Goal: Find contact information: Find contact information

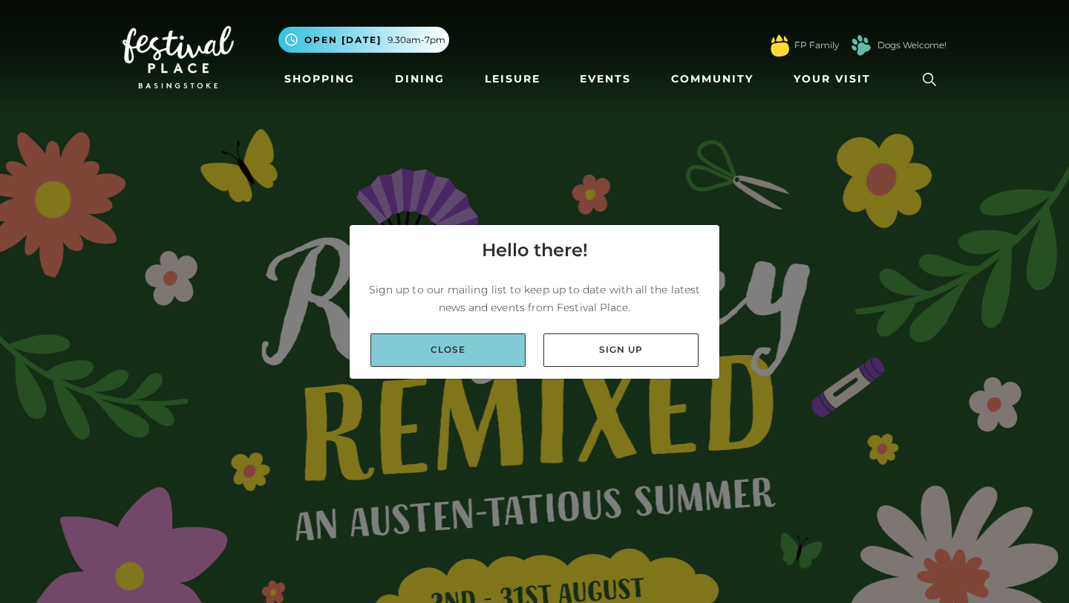
click at [486, 349] on link "Close" at bounding box center [447, 349] width 155 height 33
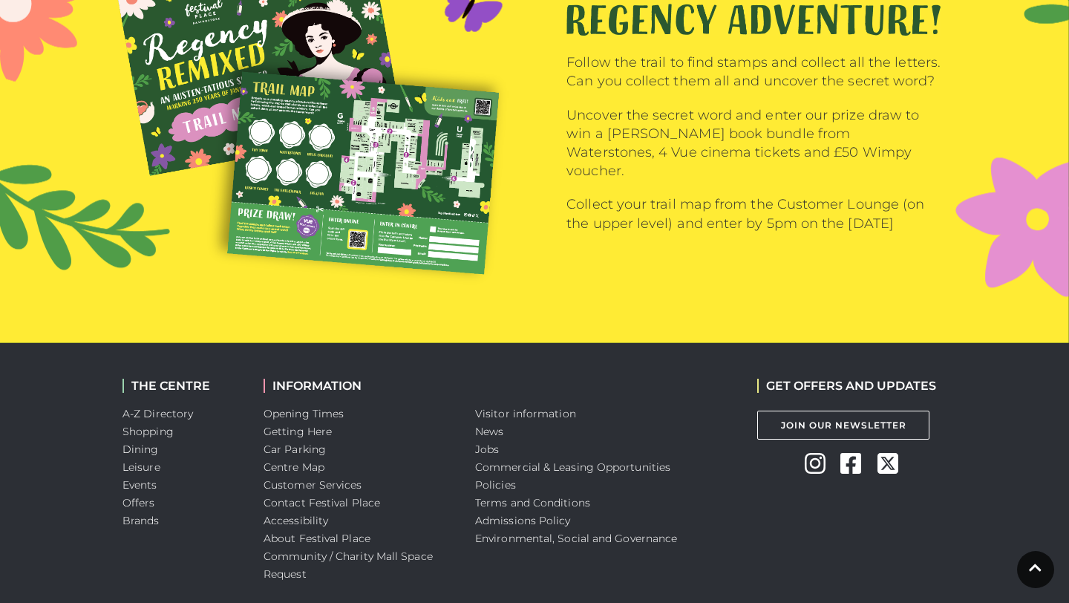
scroll to position [2083, 0]
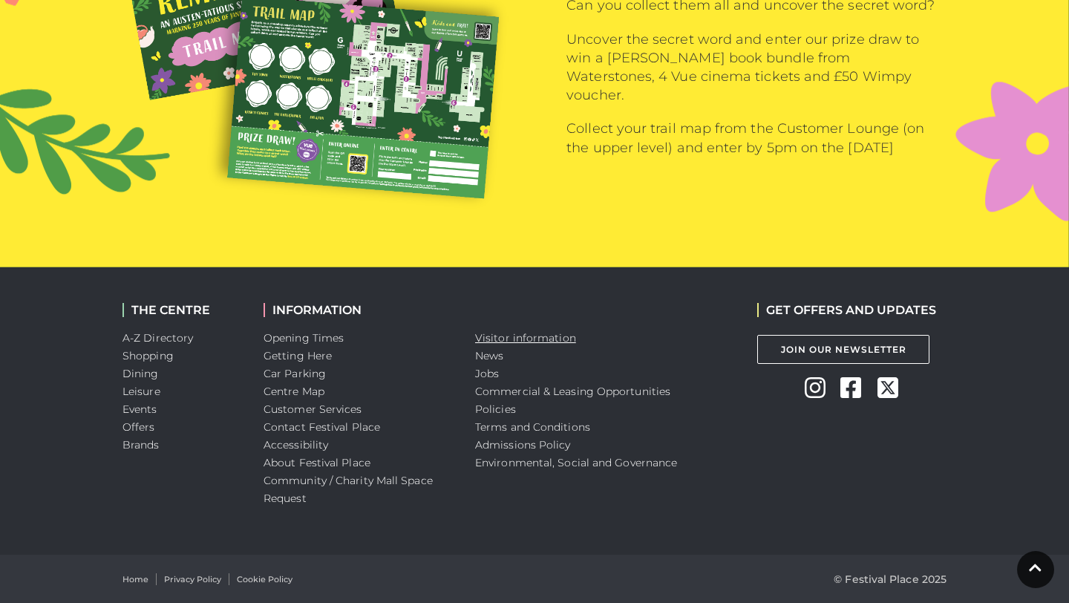
click at [494, 336] on link "Visitor information" at bounding box center [525, 337] width 101 height 13
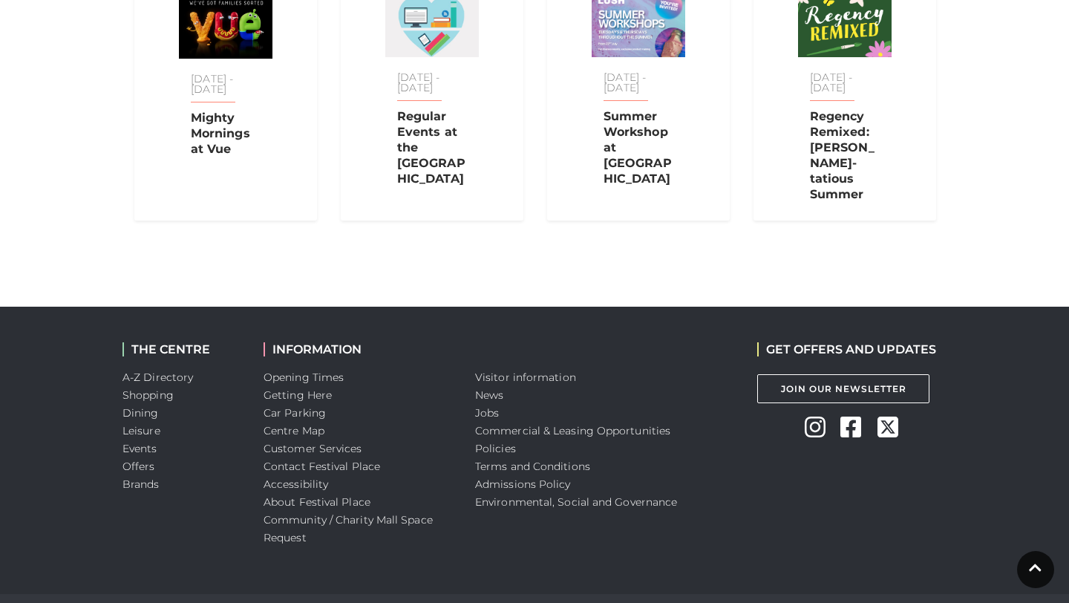
scroll to position [753, 0]
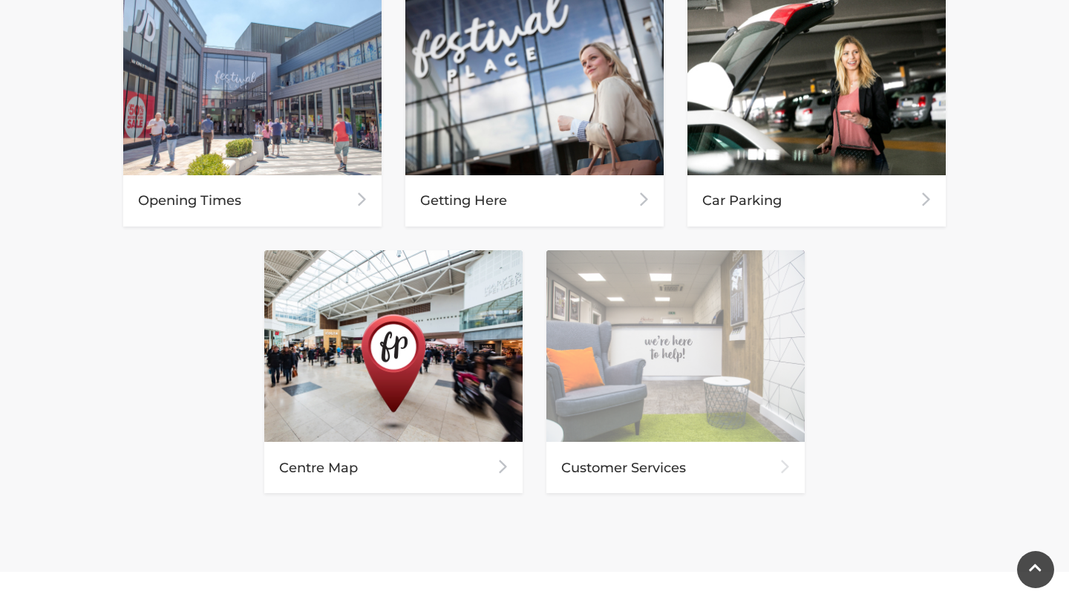
click at [637, 398] on img at bounding box center [675, 346] width 258 height 192
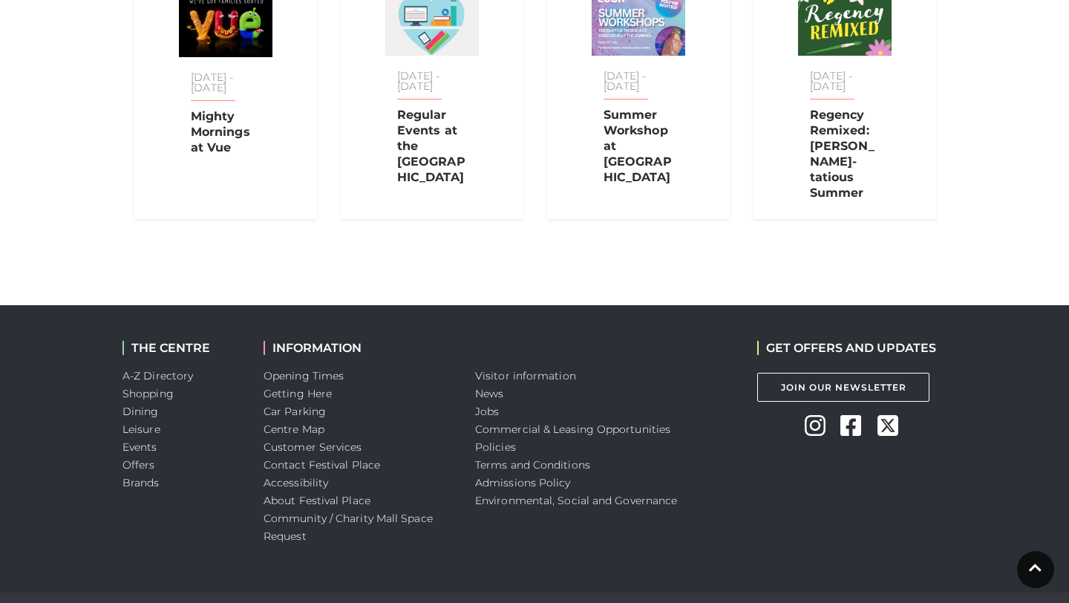
scroll to position [1543, 0]
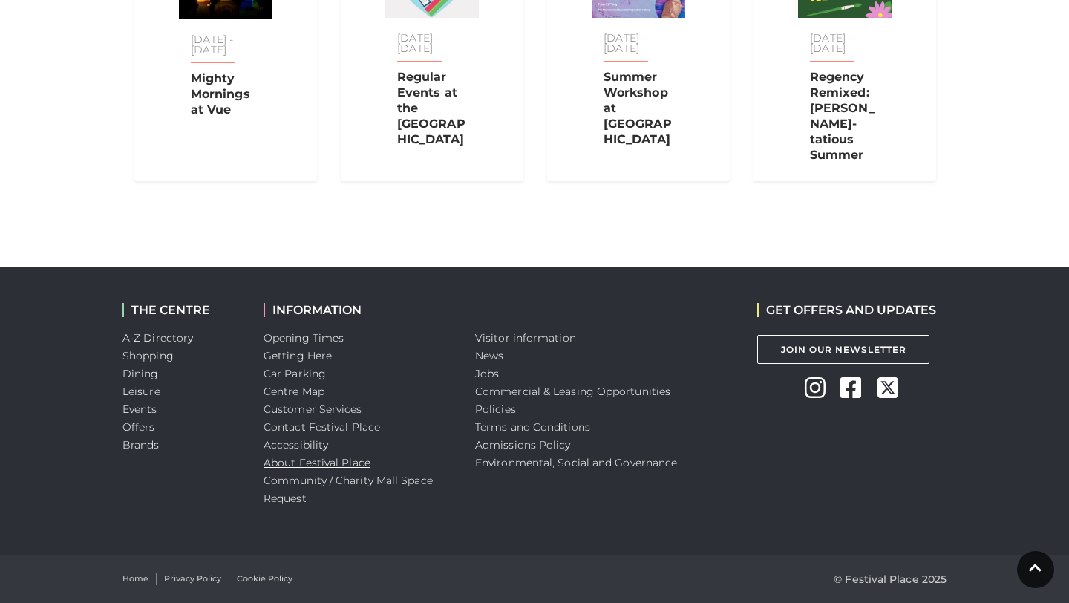
click at [327, 462] on link "About Festival Place" at bounding box center [316, 462] width 107 height 13
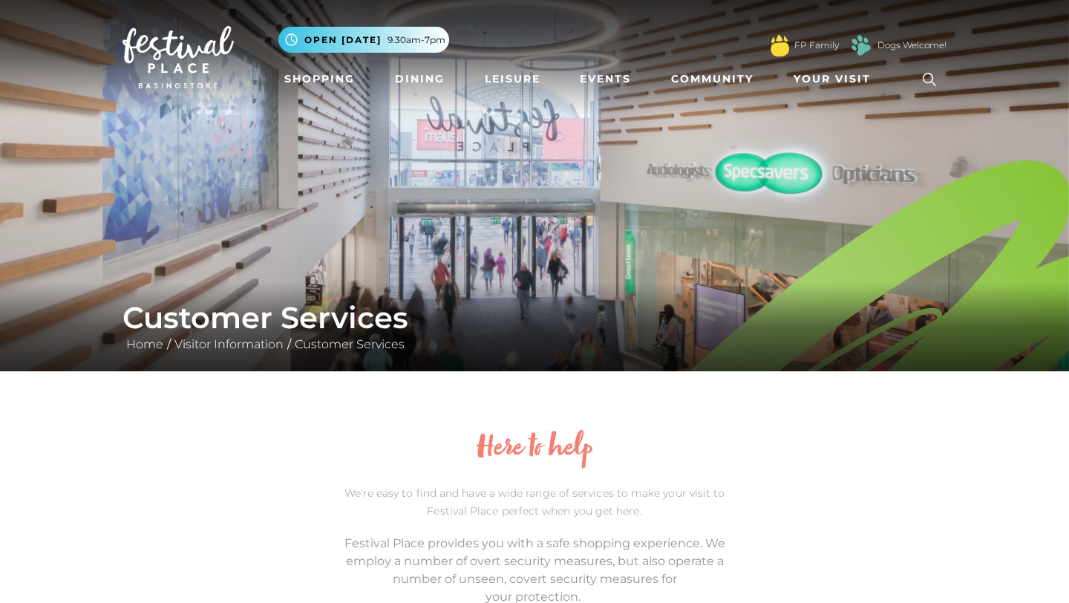
scroll to position [377, 0]
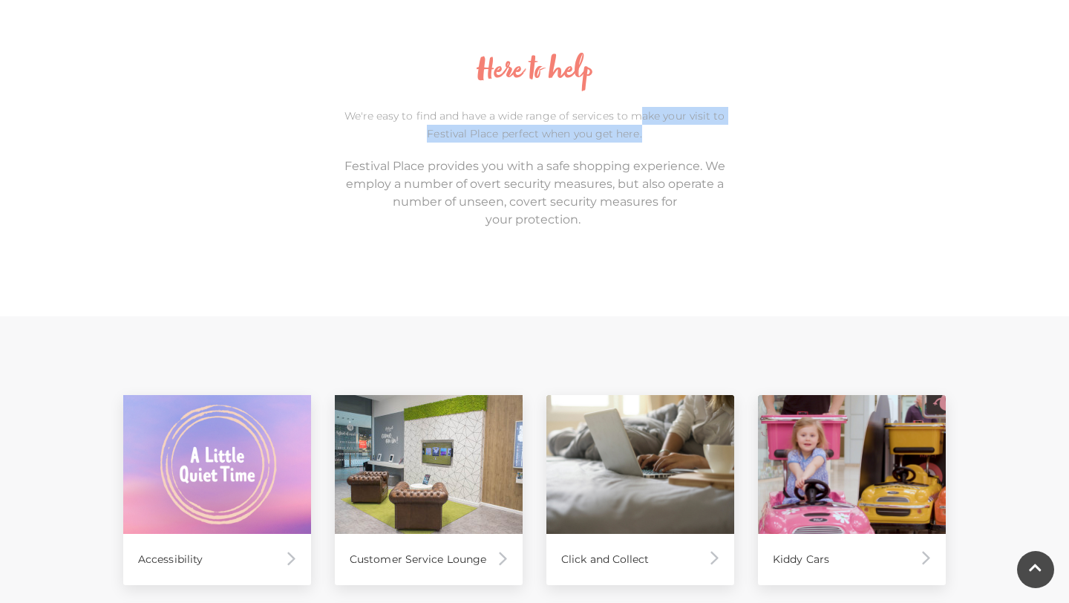
drag, startPoint x: 611, startPoint y: 116, endPoint x: 610, endPoint y: 247, distance: 131.3
click at [610, 247] on div "Here to help We're easy to find and have a wide range of services to make your …" at bounding box center [534, 127] width 423 height 267
click at [610, 246] on div "Here to help We're easy to find and have a wide range of services to make your …" at bounding box center [534, 127] width 423 height 267
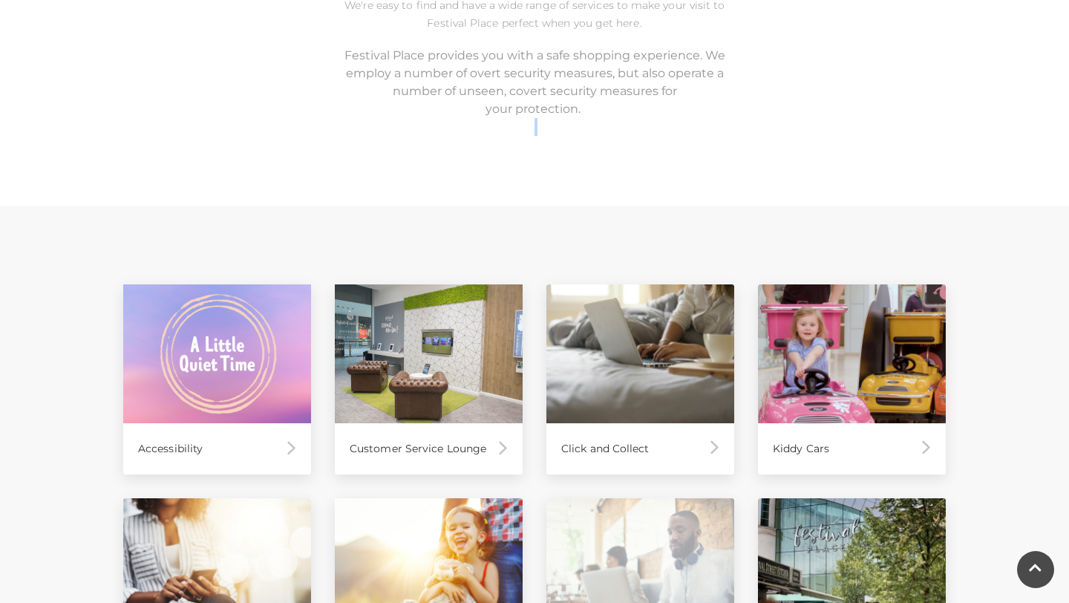
scroll to position [0, 0]
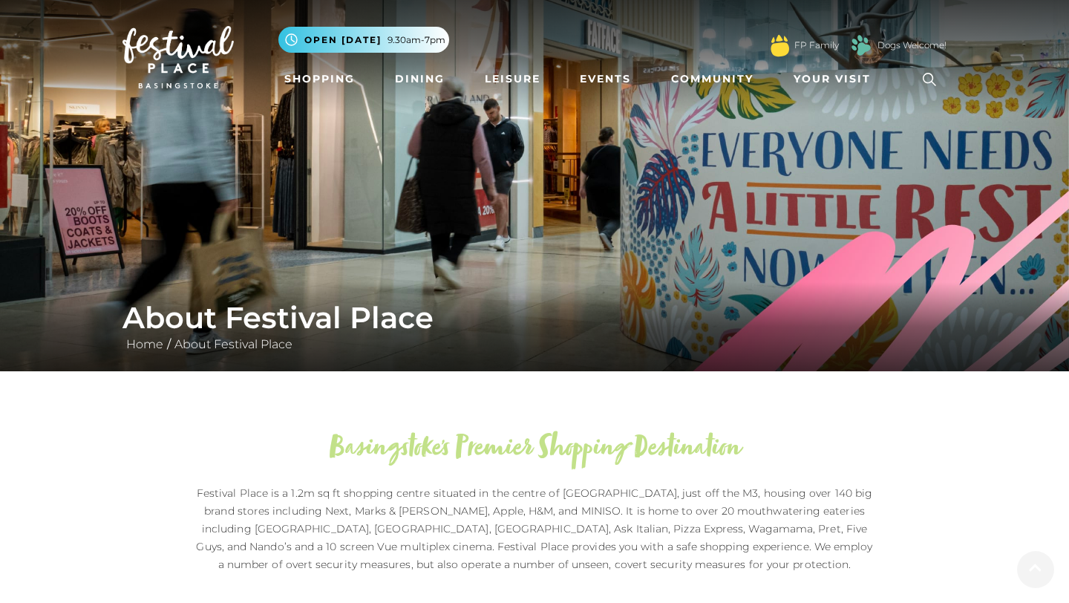
scroll to position [1527, 0]
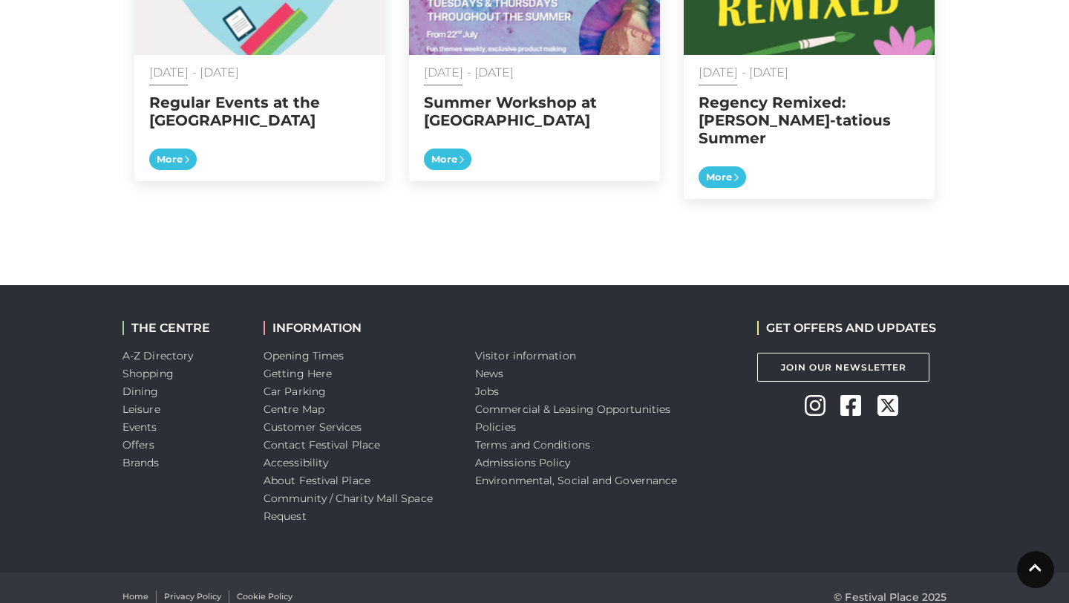
click at [390, 202] on div "UPCOMING EVENTS 01 Jan - 31 Dec 2025 Regular Events at the Discovery Centre Mor…" at bounding box center [534, 15] width 846 height 470
click at [329, 438] on link "Contact Festival Place" at bounding box center [321, 444] width 116 height 13
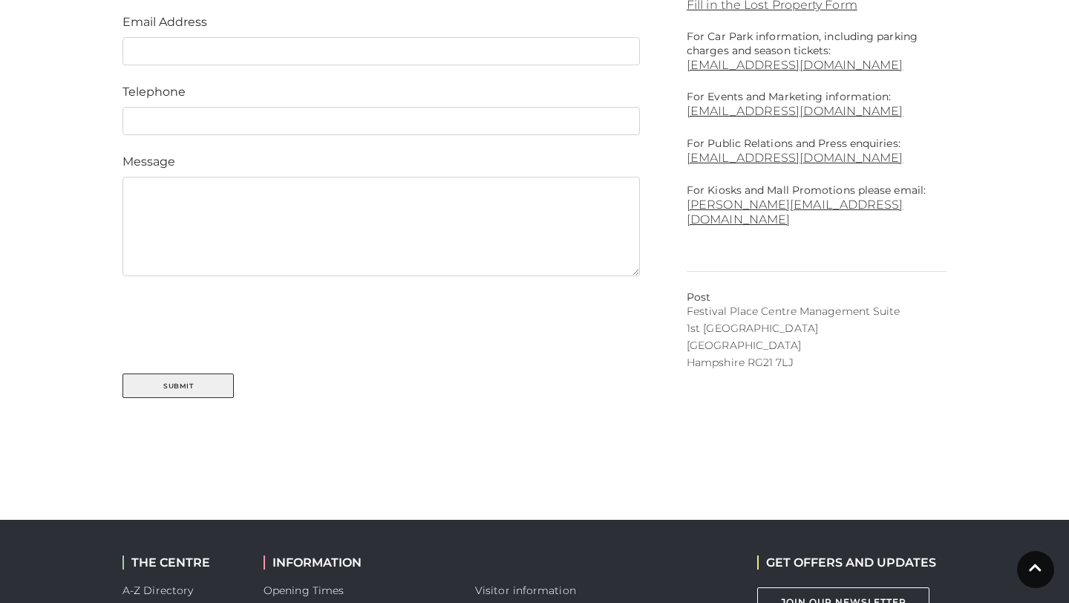
scroll to position [704, 0]
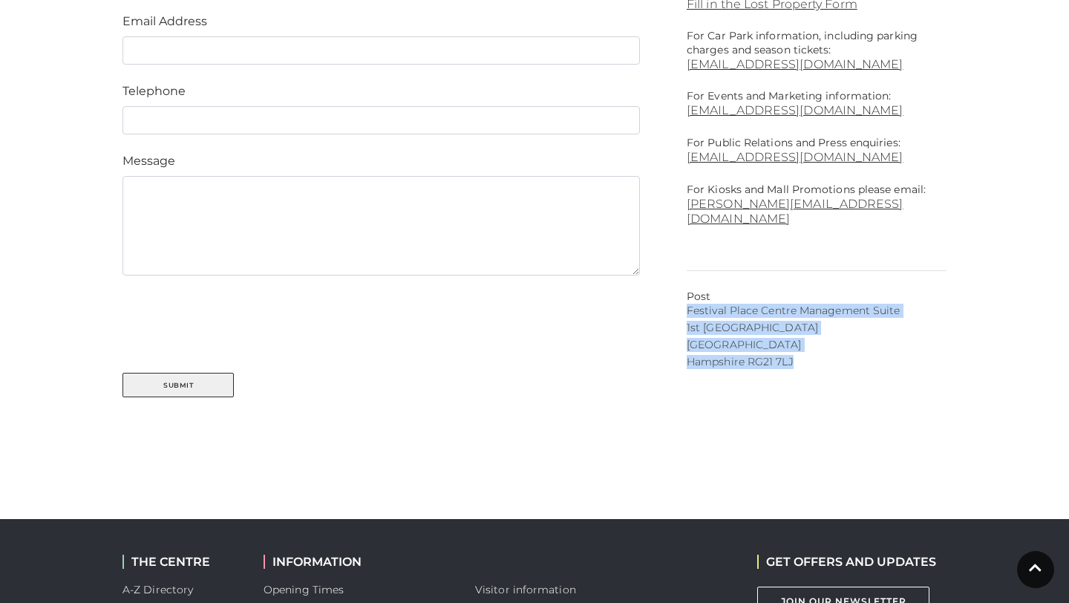
drag, startPoint x: 749, startPoint y: 279, endPoint x: 723, endPoint y: 385, distance: 109.2
click at [731, 390] on div "We can be contacted in the following ways: Phone 01256 326022 Customer Lounge 0…" at bounding box center [816, 93] width 282 height 718
click at [723, 385] on div "We can be contacted in the following ways: Phone 01256 326022 Customer Lounge 0…" at bounding box center [816, 93] width 282 height 718
